Goal: Task Accomplishment & Management: Manage account settings

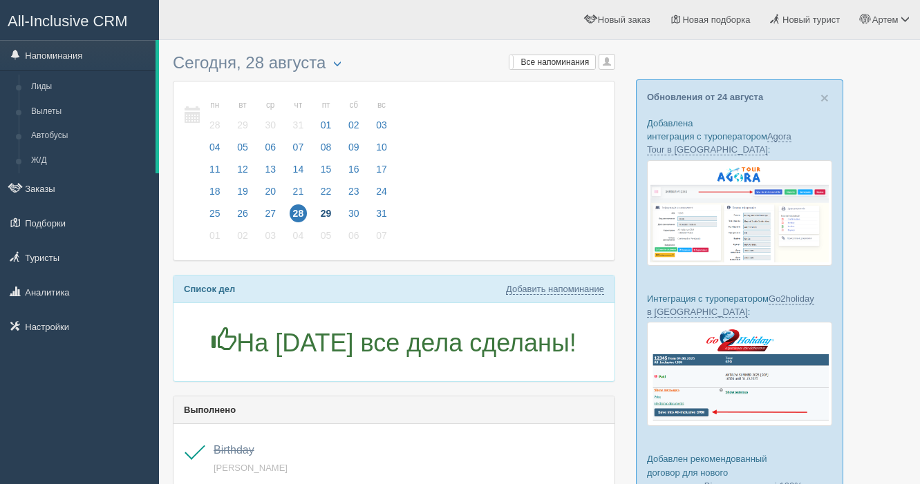
click at [331, 216] on span "29" at bounding box center [326, 214] width 18 height 18
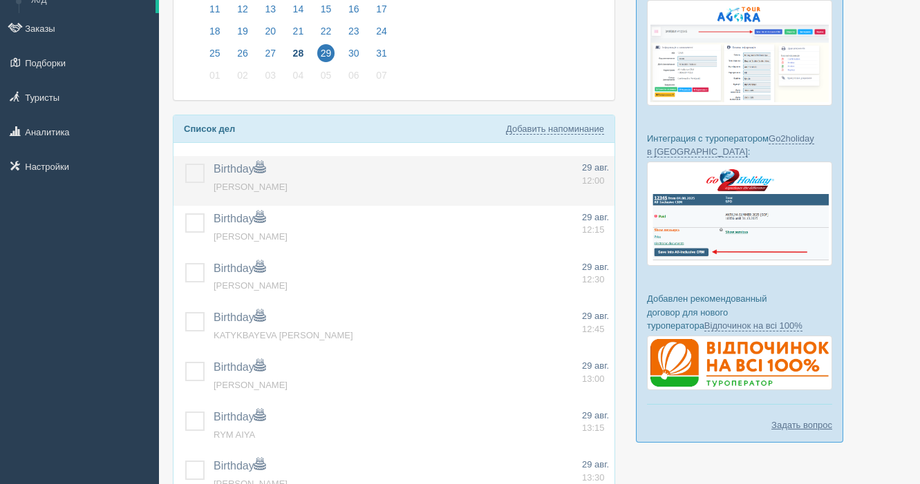
scroll to position [161, 0]
click at [185, 163] on label at bounding box center [185, 163] width 0 height 0
click at [0, 0] on input "checkbox" at bounding box center [0, 0] width 0 height 0
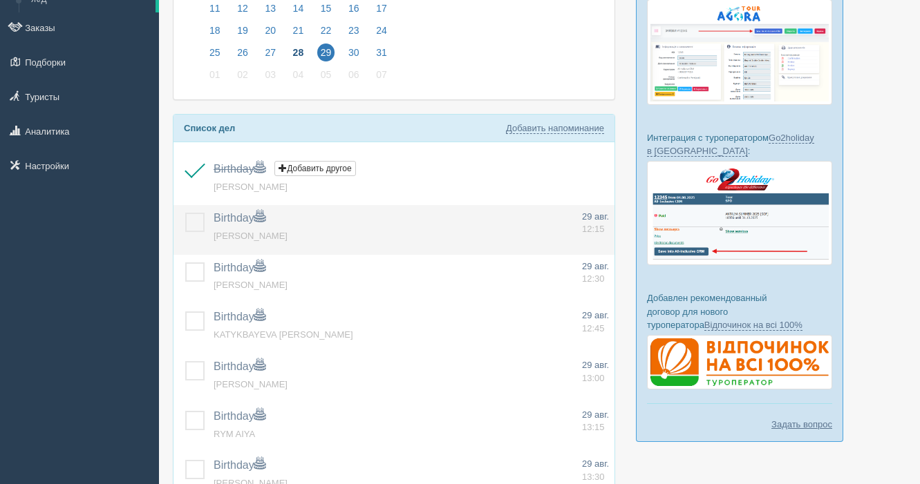
click at [185, 213] on label at bounding box center [185, 213] width 0 height 0
click at [0, 0] on input "checkbox" at bounding box center [0, 0] width 0 height 0
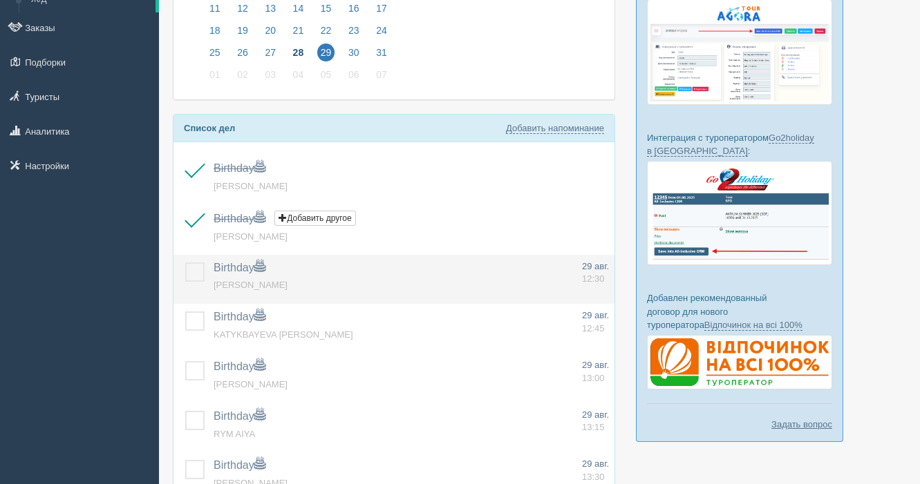
click at [185, 263] on label at bounding box center [185, 263] width 0 height 0
click at [0, 0] on input "checkbox" at bounding box center [0, 0] width 0 height 0
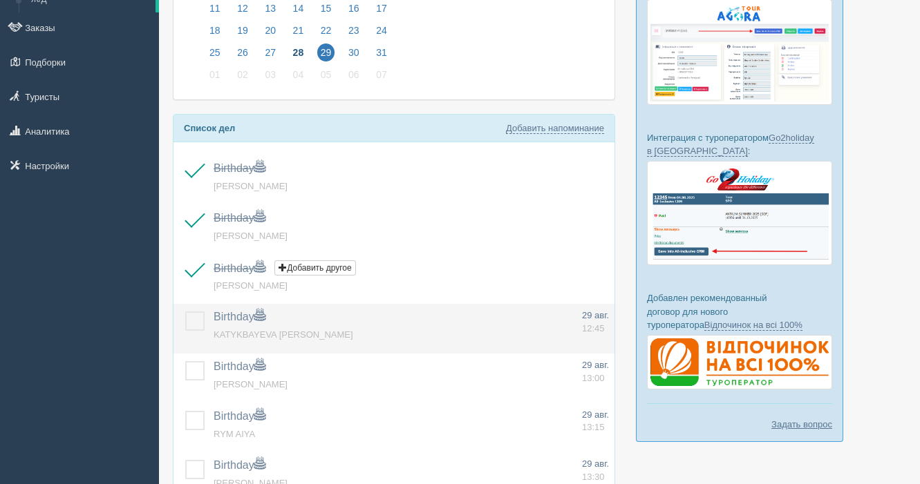
click at [185, 312] on label at bounding box center [185, 312] width 0 height 0
click at [0, 0] on input "checkbox" at bounding box center [0, 0] width 0 height 0
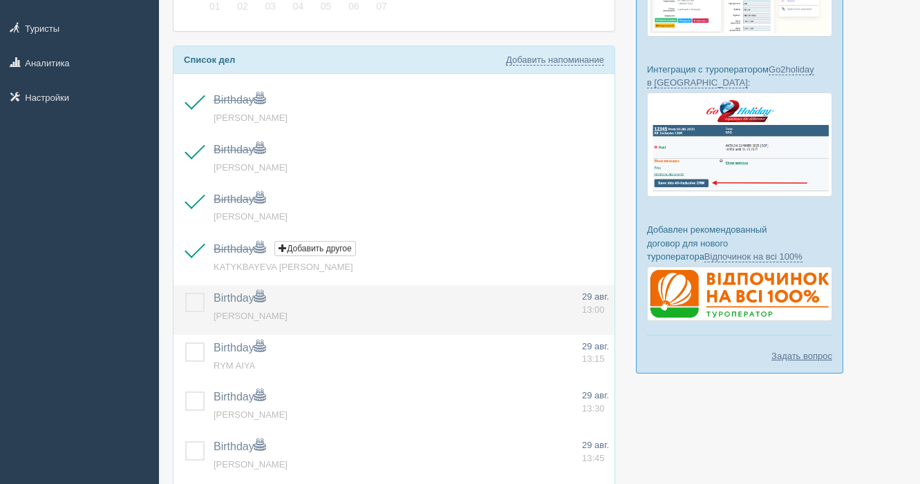
scroll to position [232, 0]
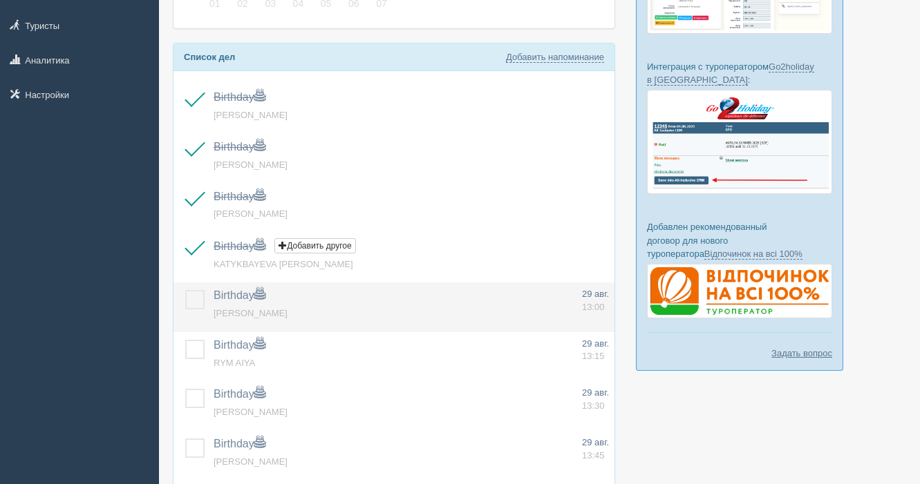
click at [185, 290] on label at bounding box center [185, 290] width 0 height 0
click at [0, 0] on input "checkbox" at bounding box center [0, 0] width 0 height 0
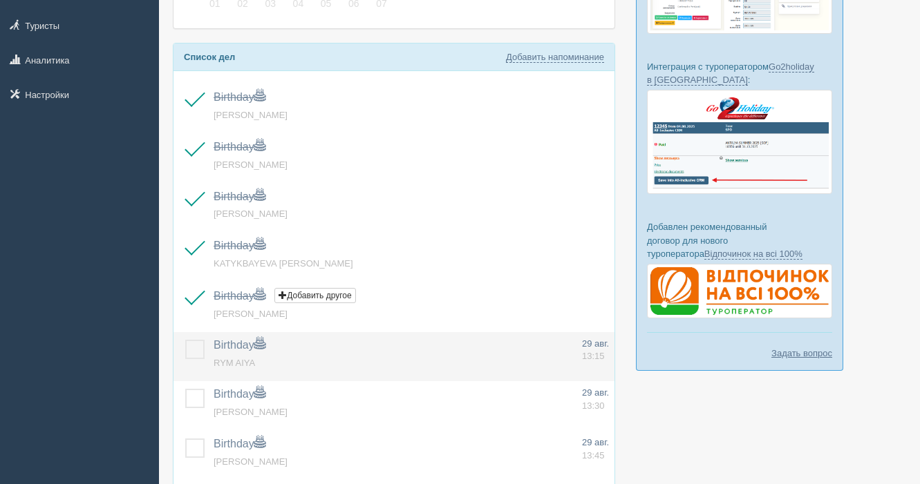
click at [185, 340] on label at bounding box center [185, 340] width 0 height 0
click at [0, 0] on input "checkbox" at bounding box center [0, 0] width 0 height 0
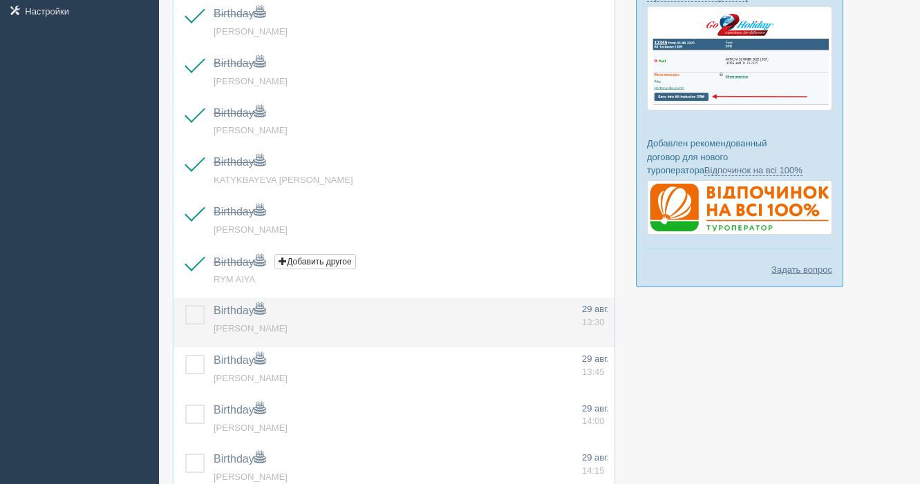
click at [185, 305] on label at bounding box center [185, 305] width 0 height 0
click at [0, 0] on input "checkbox" at bounding box center [0, 0] width 0 height 0
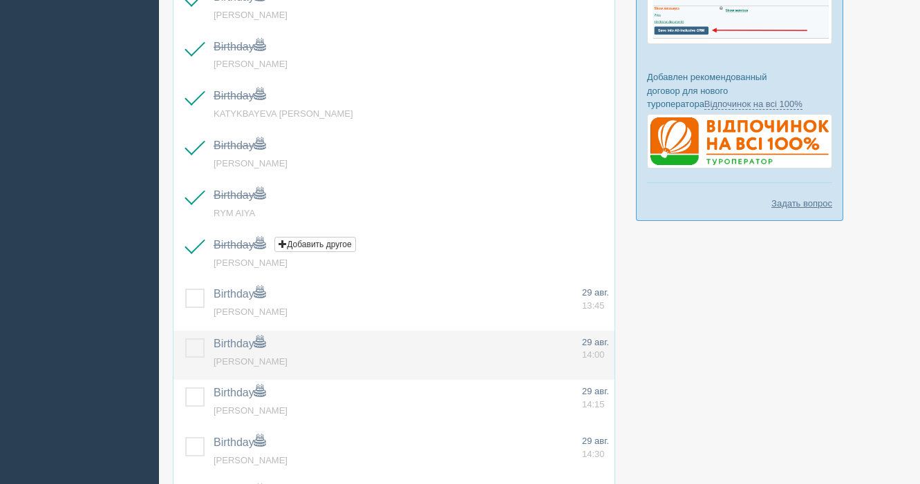
scroll to position [391, 0]
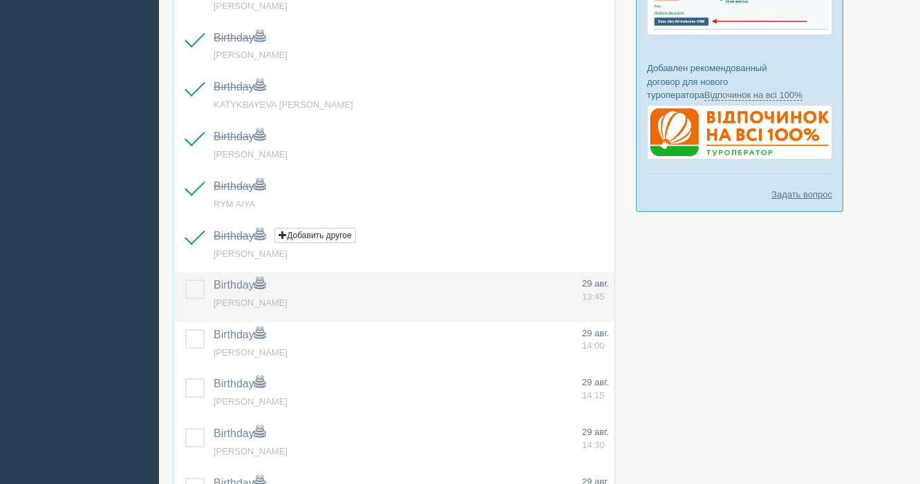
click at [185, 280] on label at bounding box center [185, 280] width 0 height 0
click at [0, 0] on input "checkbox" at bounding box center [0, 0] width 0 height 0
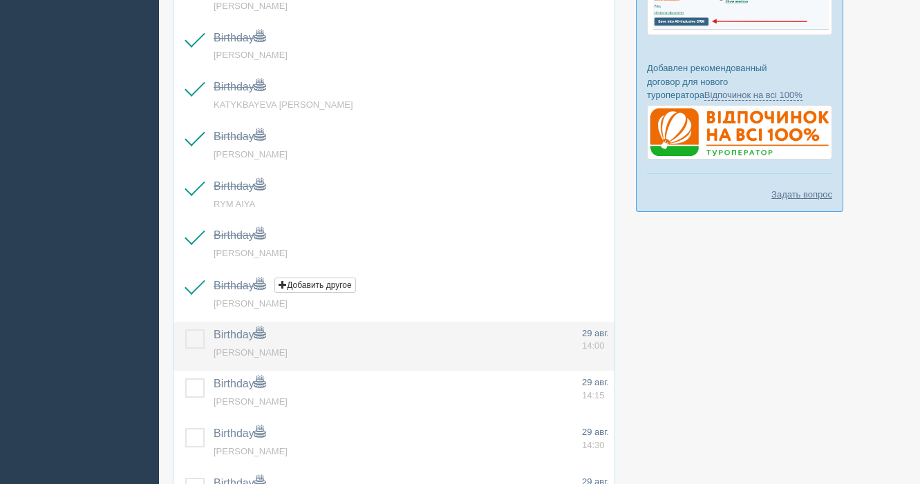
click at [185, 330] on label at bounding box center [185, 330] width 0 height 0
click at [0, 0] on input "checkbox" at bounding box center [0, 0] width 0 height 0
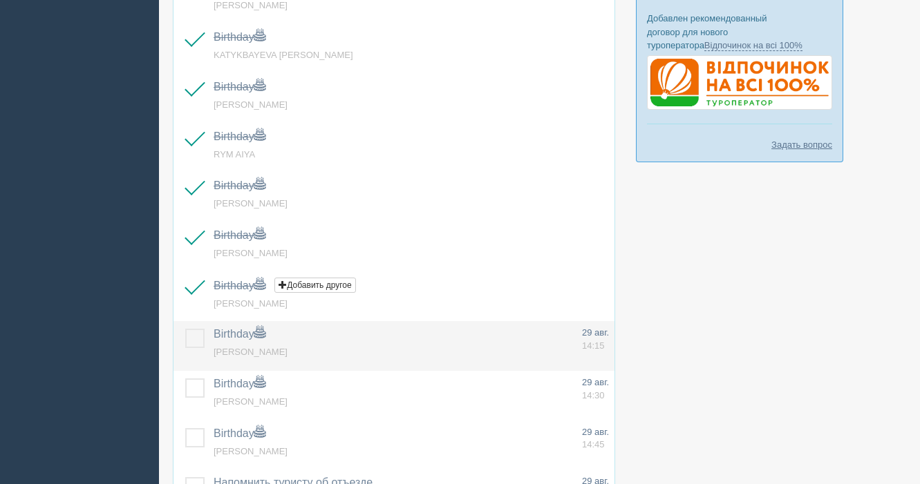
click at [185, 329] on label at bounding box center [185, 329] width 0 height 0
click at [0, 0] on input "checkbox" at bounding box center [0, 0] width 0 height 0
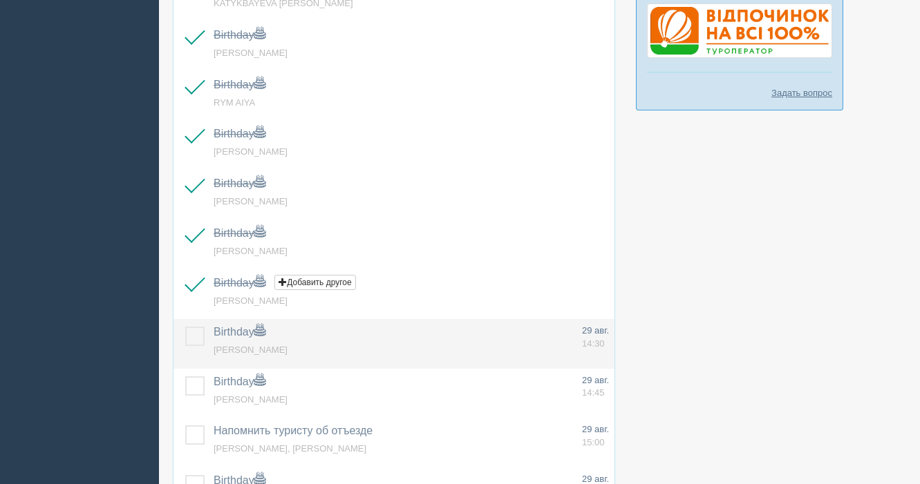
click at [185, 327] on label at bounding box center [185, 327] width 0 height 0
click at [0, 0] on input "checkbox" at bounding box center [0, 0] width 0 height 0
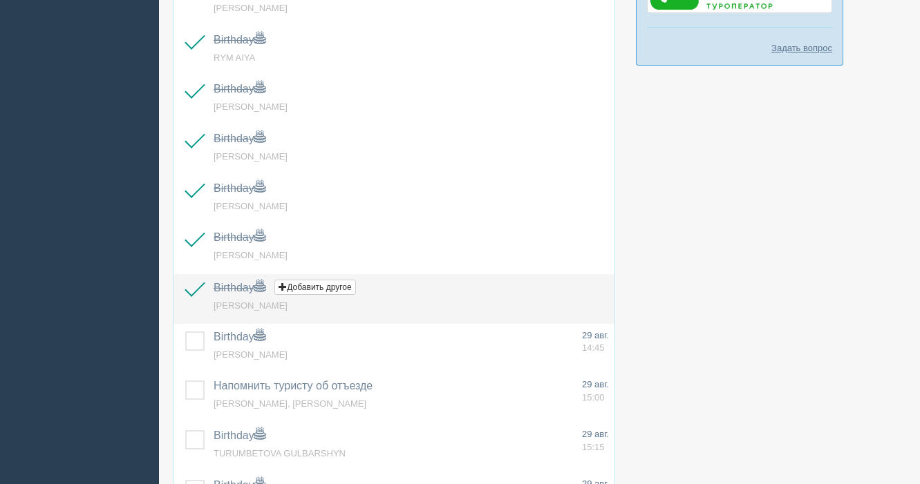
scroll to position [541, 0]
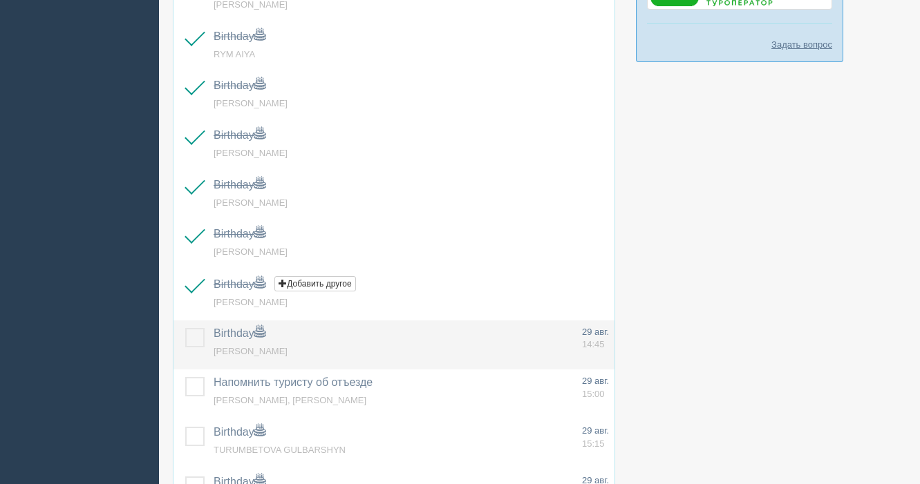
click at [185, 328] on label at bounding box center [185, 328] width 0 height 0
click at [0, 0] on input "checkbox" at bounding box center [0, 0] width 0 height 0
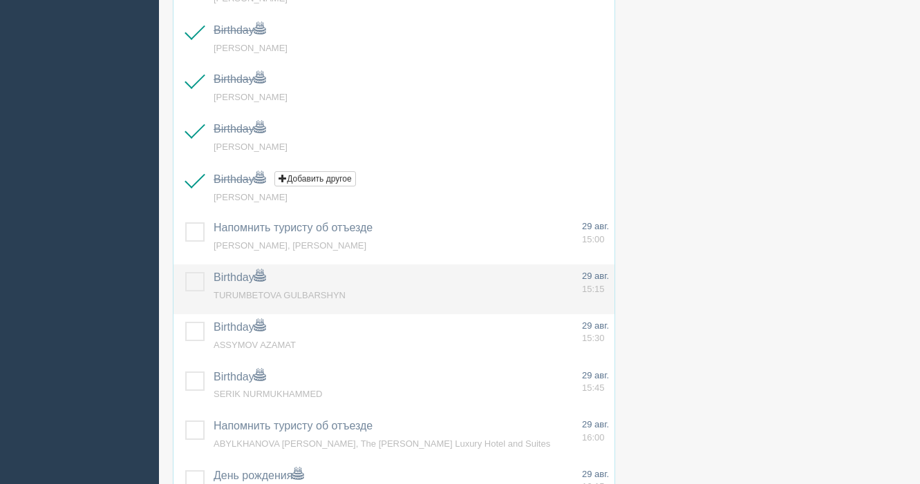
scroll to position [698, 0]
click at [185, 270] on label at bounding box center [185, 270] width 0 height 0
click at [0, 0] on input "checkbox" at bounding box center [0, 0] width 0 height 0
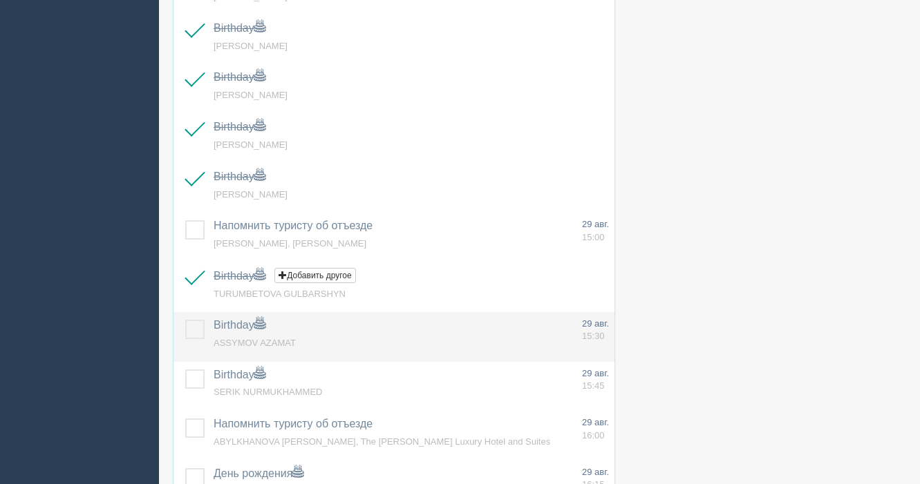
click at [185, 320] on label at bounding box center [185, 320] width 0 height 0
click at [0, 0] on input "checkbox" at bounding box center [0, 0] width 0 height 0
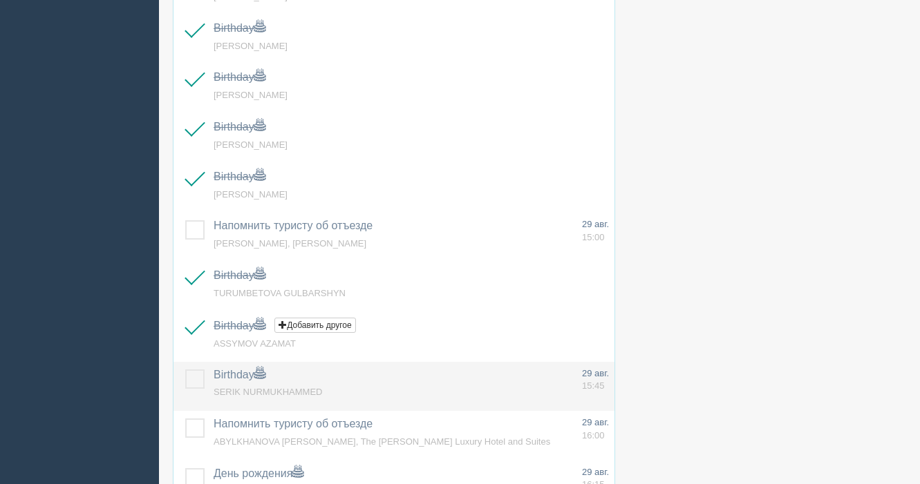
click at [185, 370] on label at bounding box center [185, 370] width 0 height 0
click at [0, 0] on input "checkbox" at bounding box center [0, 0] width 0 height 0
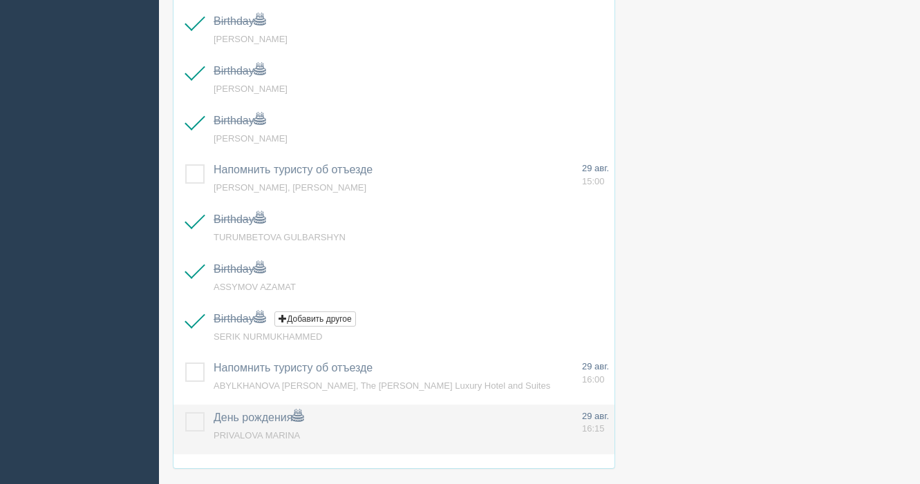
scroll to position [751, 0]
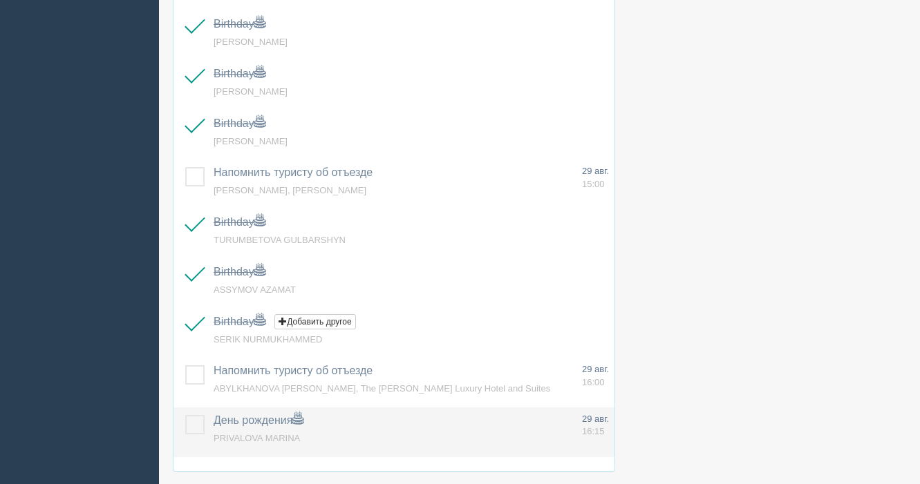
click at [185, 415] on label at bounding box center [185, 415] width 0 height 0
click at [0, 0] on input "checkbox" at bounding box center [0, 0] width 0 height 0
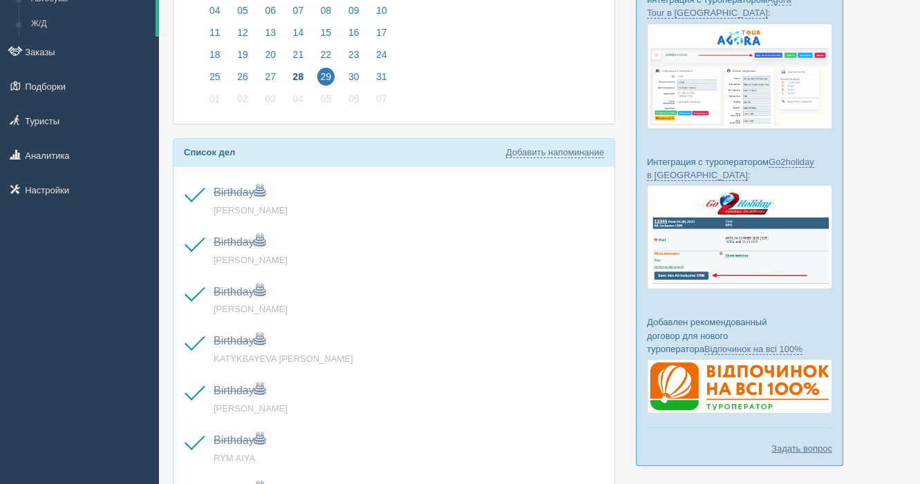
scroll to position [0, 0]
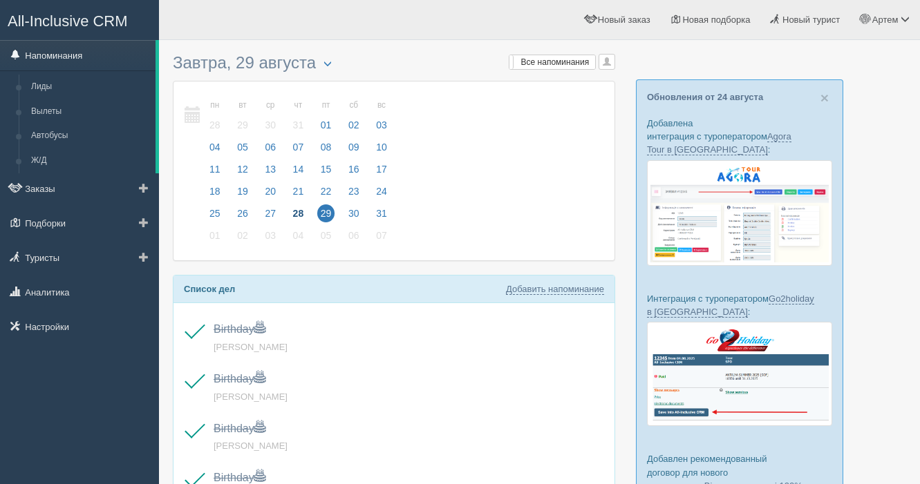
click at [71, 54] on link "Напоминания" at bounding box center [78, 55] width 156 height 30
